Goal: Navigation & Orientation: Find specific page/section

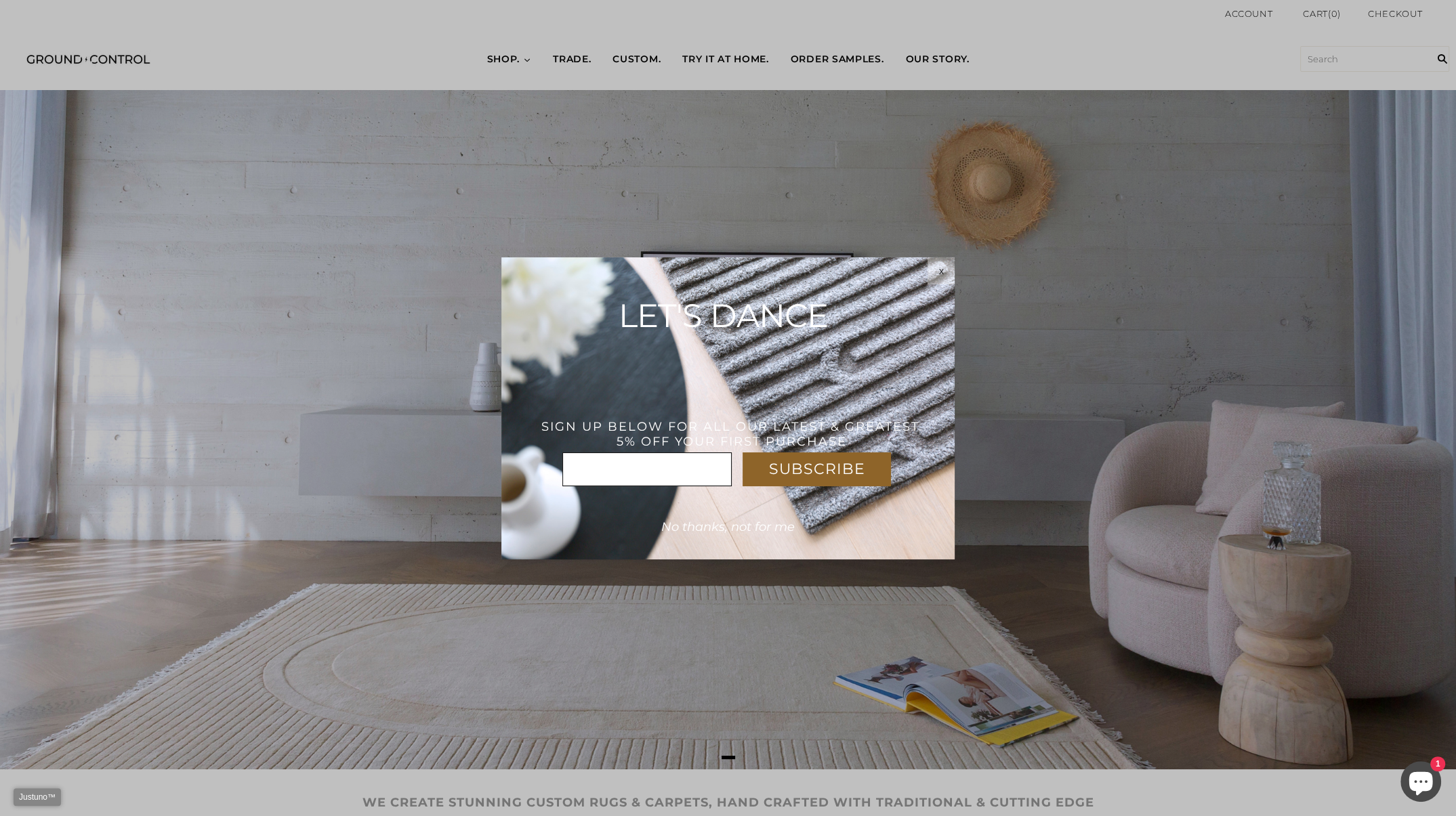
click at [944, 274] on div "x" at bounding box center [940, 271] width 27 height 11
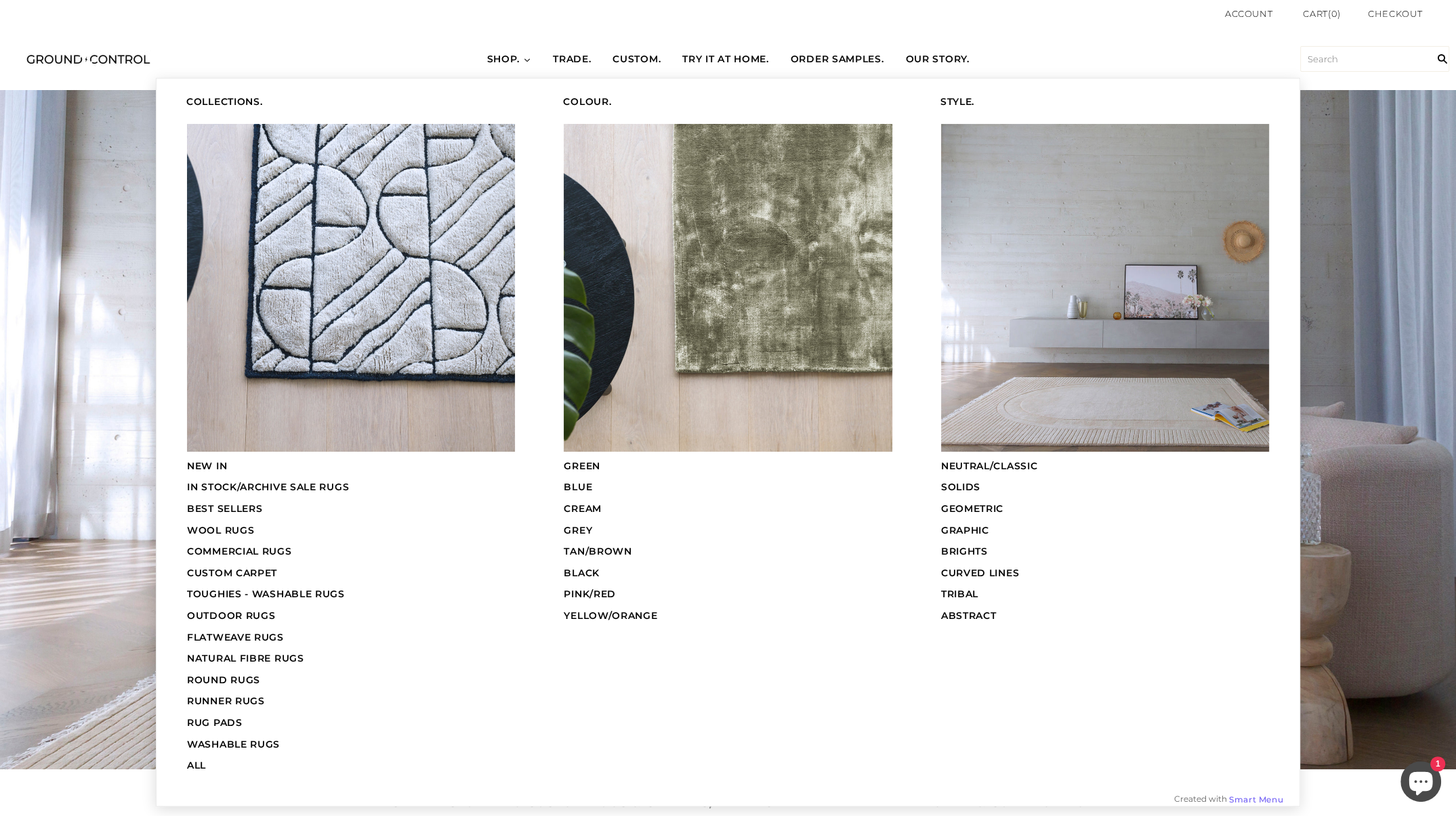
click at [206, 589] on span "TOUGHIES - WASHABLE RUGS" at bounding box center [265, 594] width 158 height 12
